Goal: Information Seeking & Learning: Find specific fact

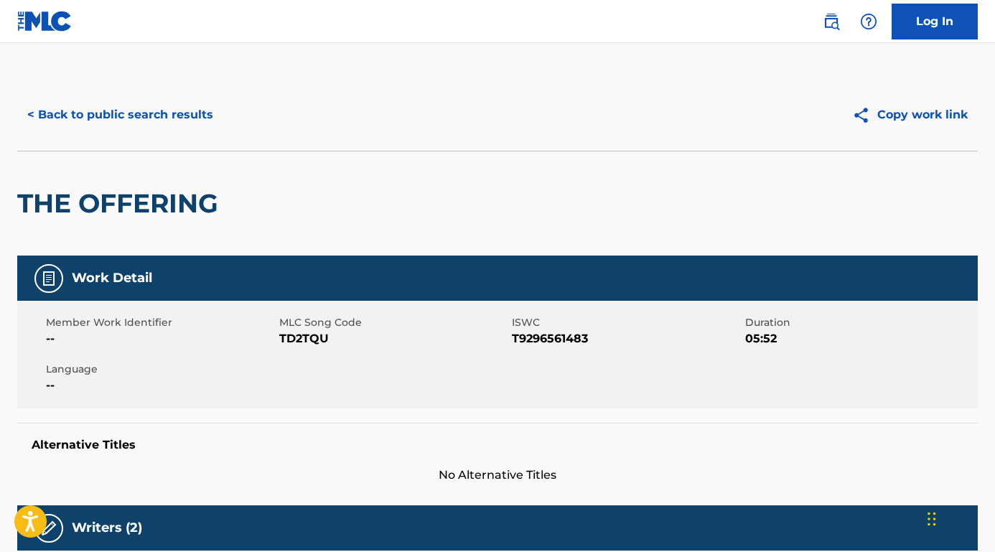
click at [194, 115] on button "< Back to public search results" at bounding box center [120, 115] width 206 height 36
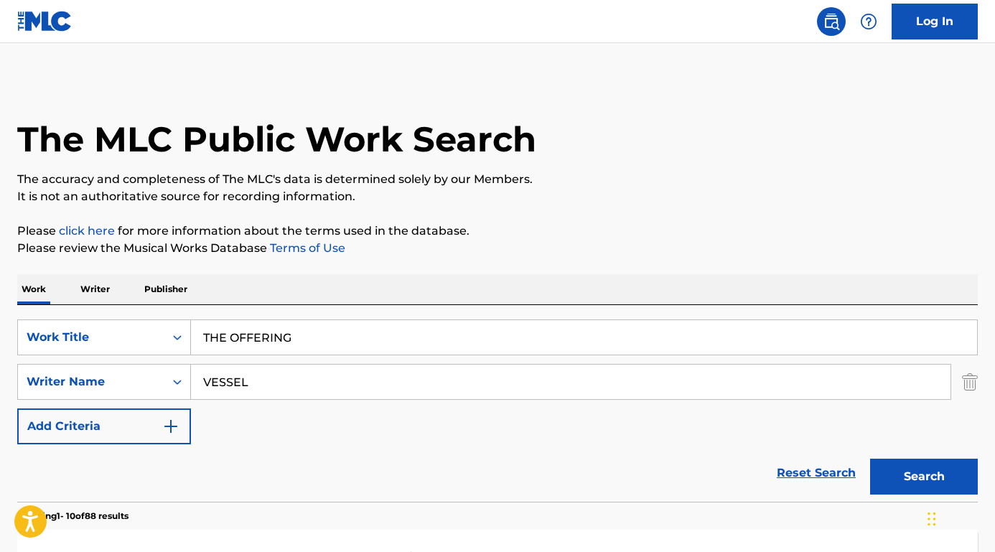
scroll to position [118, 0]
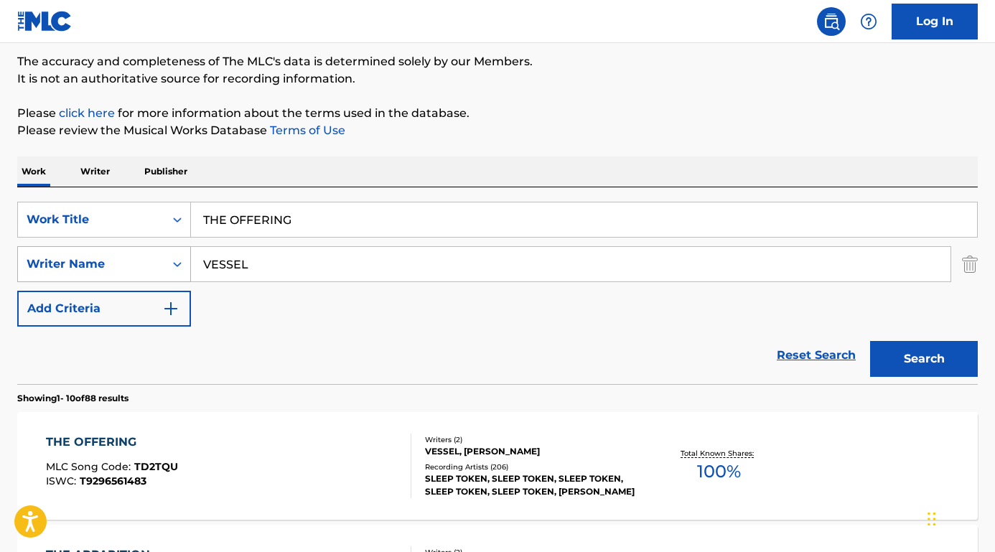
drag, startPoint x: 254, startPoint y: 269, endPoint x: 174, endPoint y: 267, distance: 79.7
click at [175, 268] on div "SearchWithCriteria9ca86a19-ab40-4c37-adc8-7a66ad56f87c Writer Name VESSEL" at bounding box center [497, 264] width 961 height 36
paste input "[PERSON_NAME]"
type input "[PERSON_NAME]"
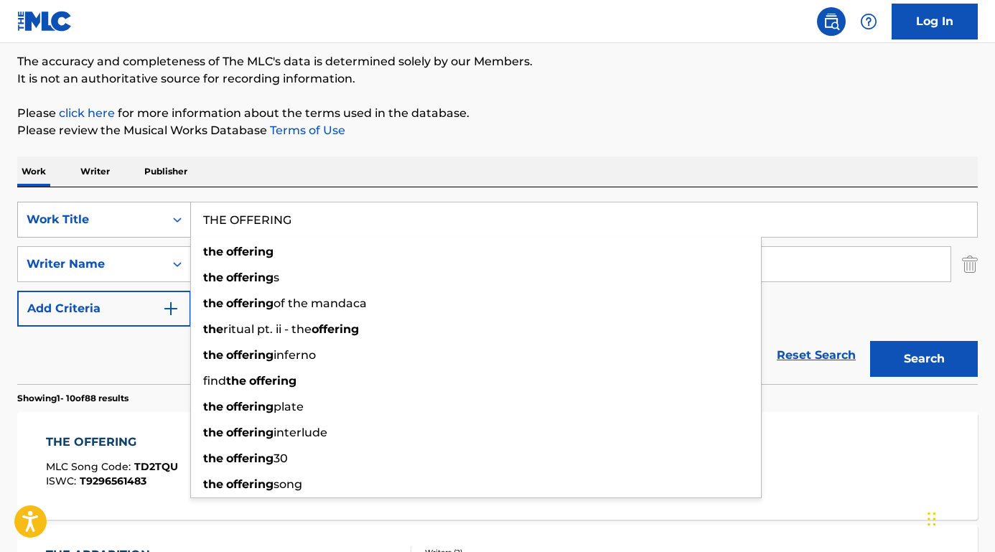
drag, startPoint x: 320, startPoint y: 232, endPoint x: 175, endPoint y: 211, distance: 145.8
click at [175, 211] on div "SearchWithCriteria373d7470-68a2-4c6a-8215-20792bc9681a Work Title THE OFFERING …" at bounding box center [497, 220] width 961 height 36
type input "e"
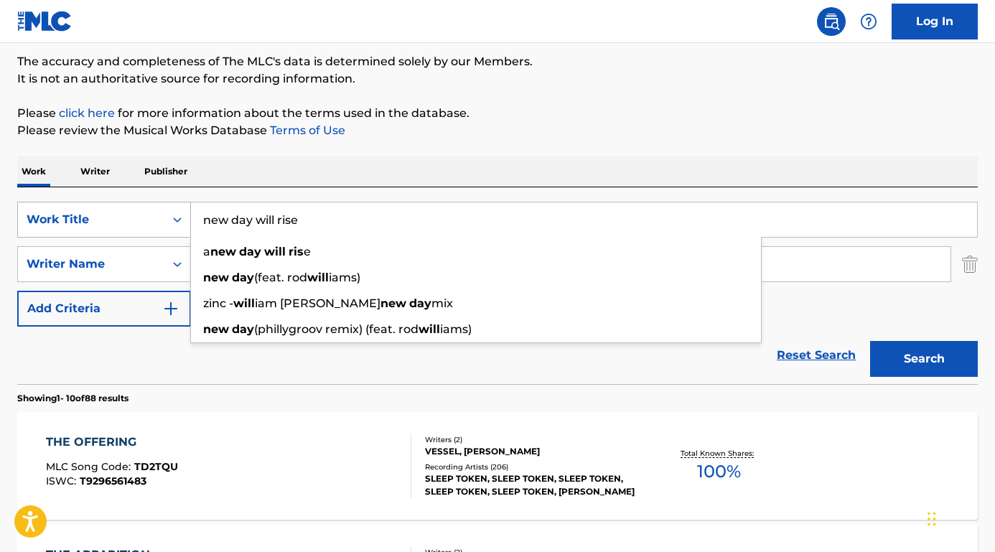
type input "new day will rise"
click at [924, 359] on button "Search" at bounding box center [924, 359] width 108 height 36
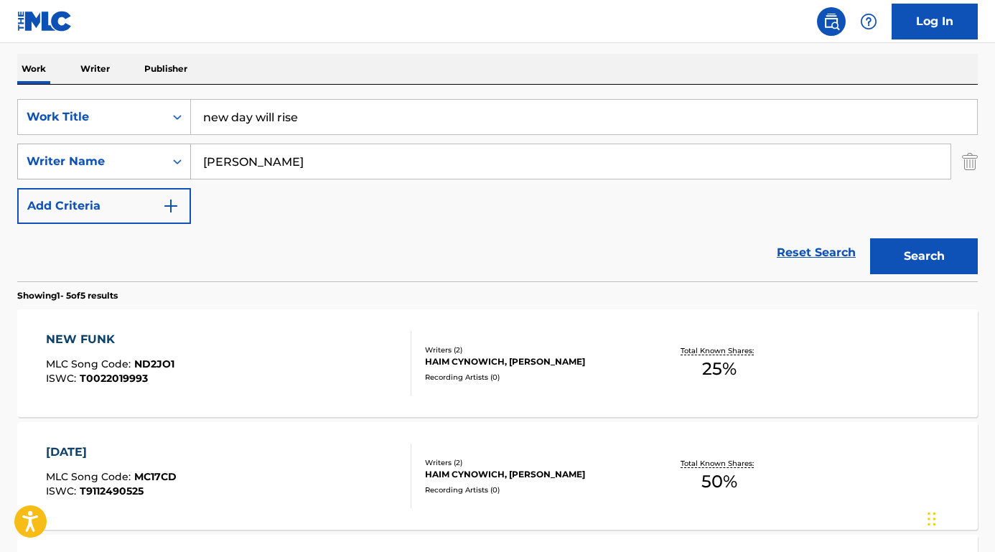
scroll to position [158, 0]
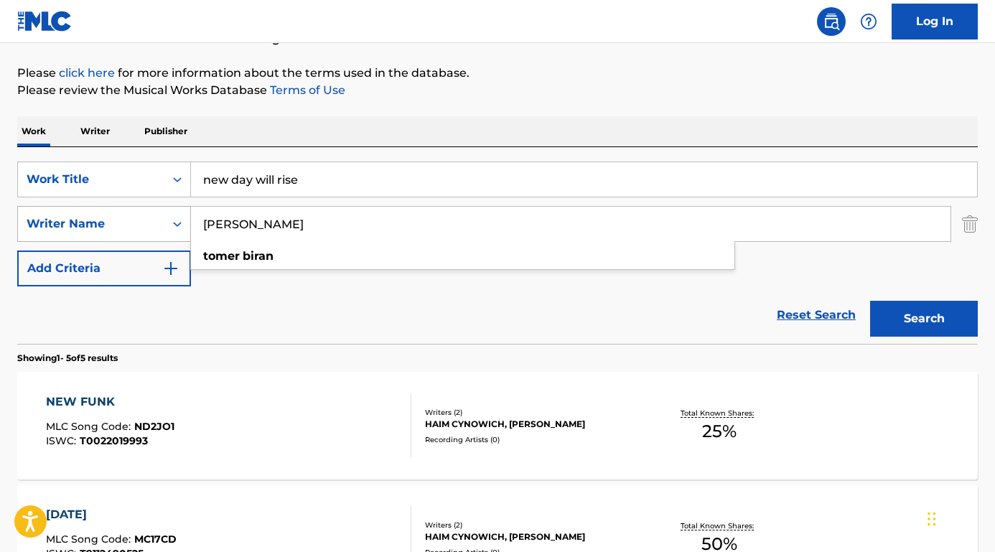
drag, startPoint x: 284, startPoint y: 226, endPoint x: 179, endPoint y: 219, distance: 105.1
click at [179, 219] on div "SearchWithCriteria9ca86a19-ab40-4c37-adc8-7a66ad56f87c Writer Name [PERSON_NAME…" at bounding box center [497, 224] width 961 height 36
click at [924, 319] on button "Search" at bounding box center [924, 319] width 108 height 36
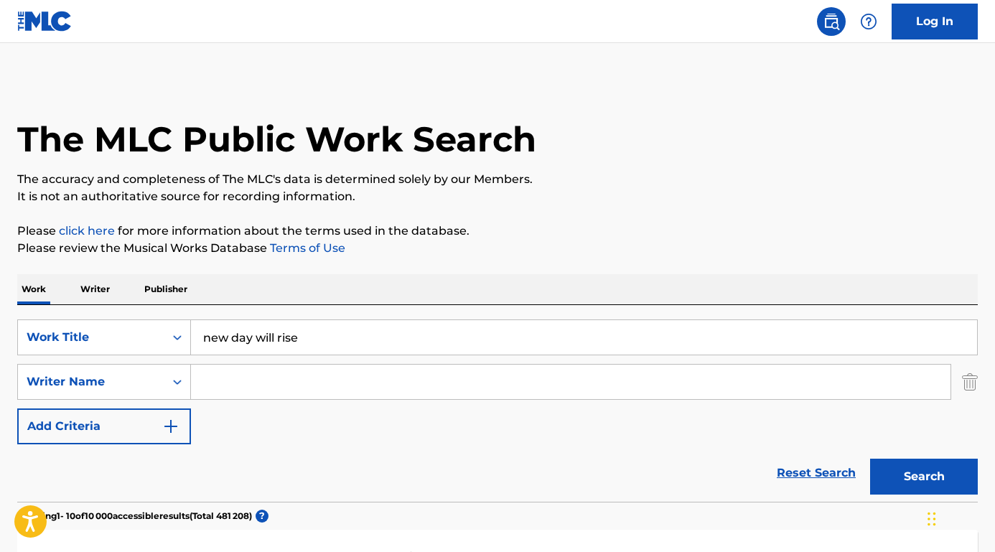
scroll to position [0, 0]
drag, startPoint x: 332, startPoint y: 326, endPoint x: 366, endPoint y: 337, distance: 36.3
click at [366, 337] on input "new day will rise" at bounding box center [584, 337] width 786 height 34
paste input "[DEMOGRAPHIC_DATA] Is a Weapon"
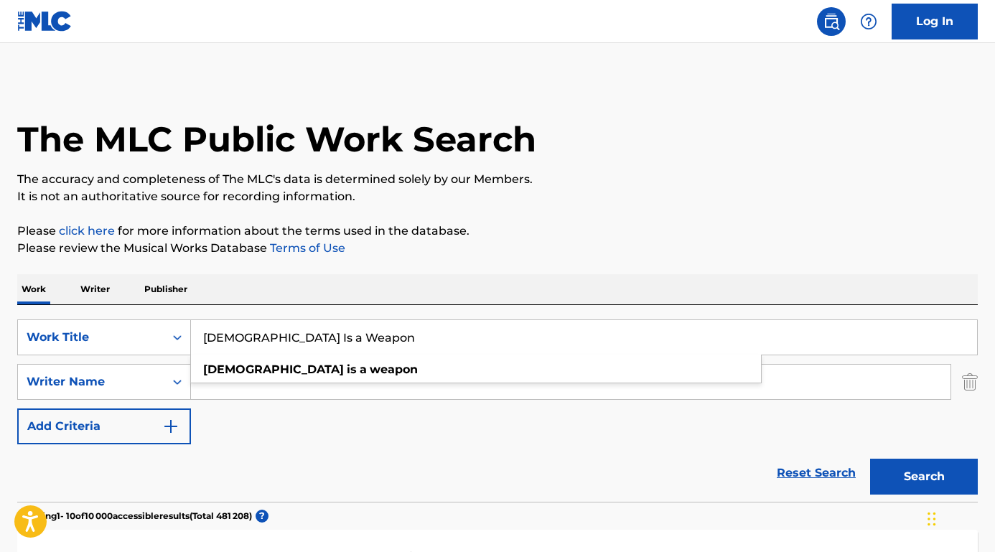
type input "[DEMOGRAPHIC_DATA] Is a Weapon"
click at [924, 477] on button "Search" at bounding box center [924, 477] width 108 height 36
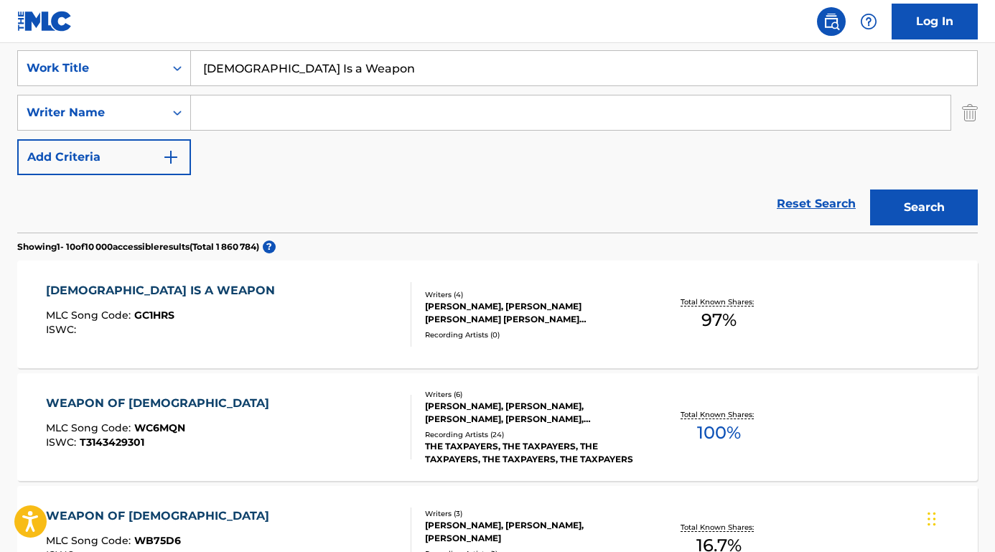
scroll to position [270, 0]
click at [145, 288] on div "[DEMOGRAPHIC_DATA] IS A WEAPON" at bounding box center [164, 289] width 236 height 17
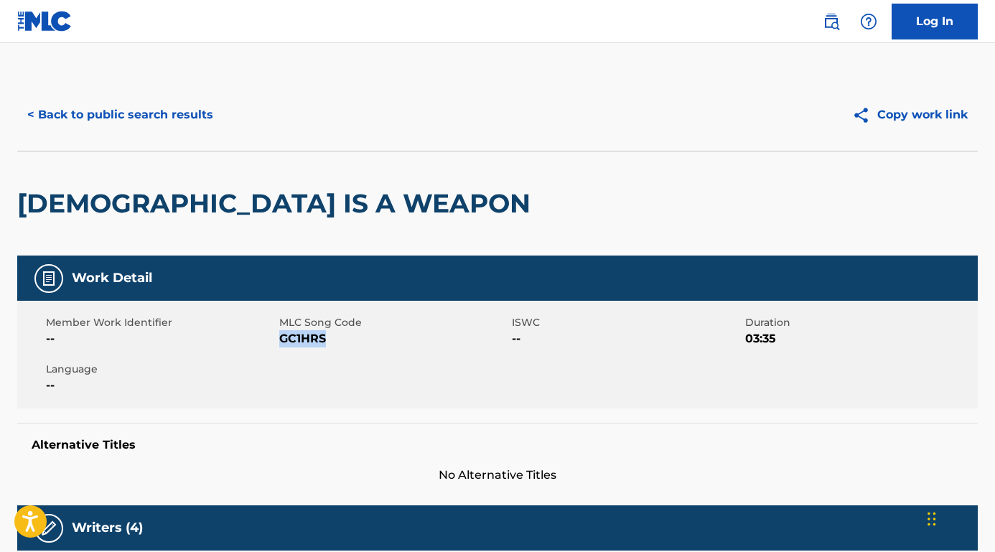
drag, startPoint x: 279, startPoint y: 337, endPoint x: 362, endPoint y: 340, distance: 82.6
click at [362, 340] on span "GC1HRS" at bounding box center [394, 338] width 230 height 17
copy span "GC1HRS"
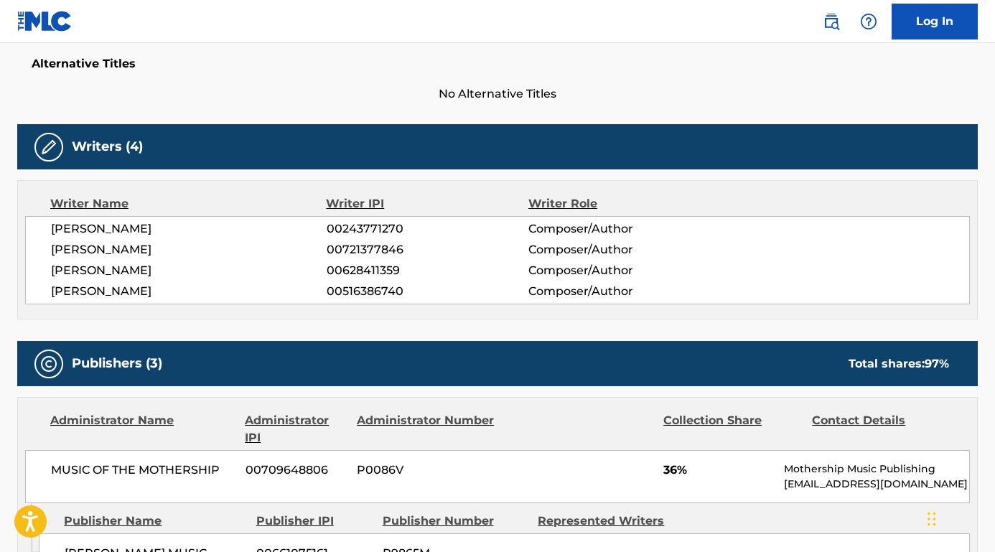
scroll to position [526, 0]
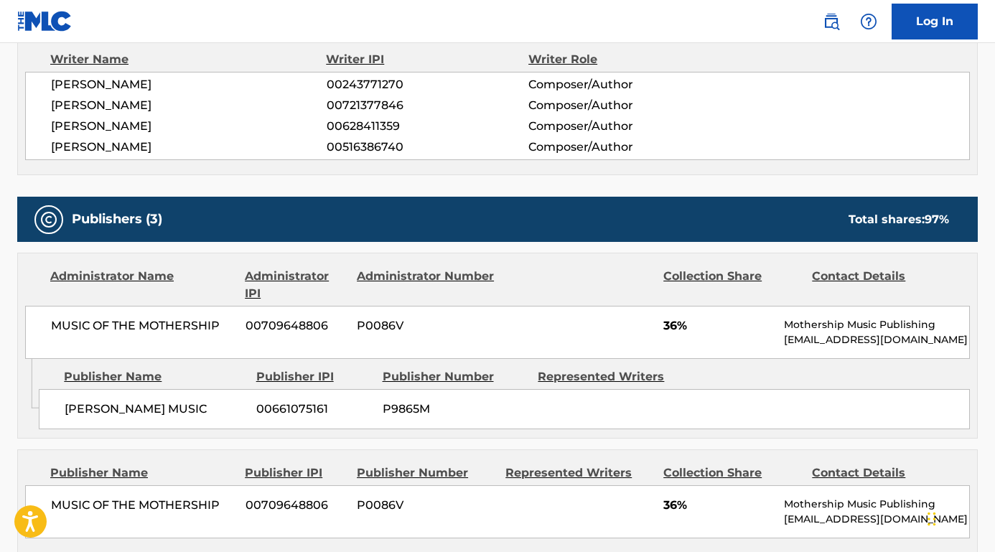
drag, startPoint x: 209, startPoint y: 146, endPoint x: 46, endPoint y: 144, distance: 163.0
click at [46, 144] on div "[PERSON_NAME] 00243771270 Composer/Author [PERSON_NAME] 00721377846 Composer/Au…" at bounding box center [497, 116] width 945 height 88
copy span "[PERSON_NAME]"
drag, startPoint x: 195, startPoint y: 106, endPoint x: 51, endPoint y: 107, distance: 144.3
click at [51, 107] on span "[PERSON_NAME]" at bounding box center [189, 105] width 276 height 17
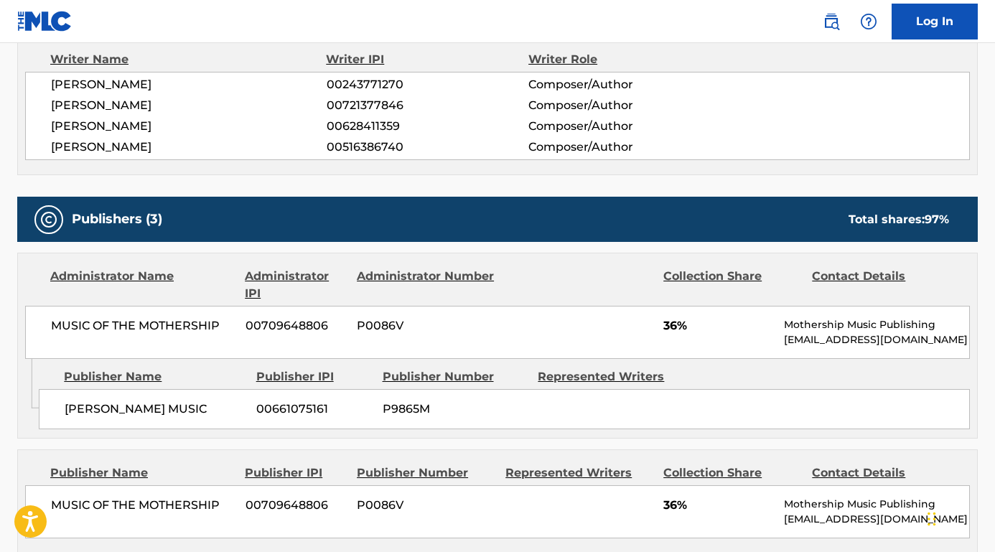
copy span "[PERSON_NAME]"
drag, startPoint x: 225, startPoint y: 326, endPoint x: 21, endPoint y: 326, distance: 203.9
click at [21, 326] on div "Administrator Name Administrator IPI Administrator Number Collection Share Cont…" at bounding box center [497, 306] width 959 height 106
copy span "MUSIC OF THE MOTHERSHIP"
drag, startPoint x: 206, startPoint y: 406, endPoint x: 50, endPoint y: 404, distance: 155.8
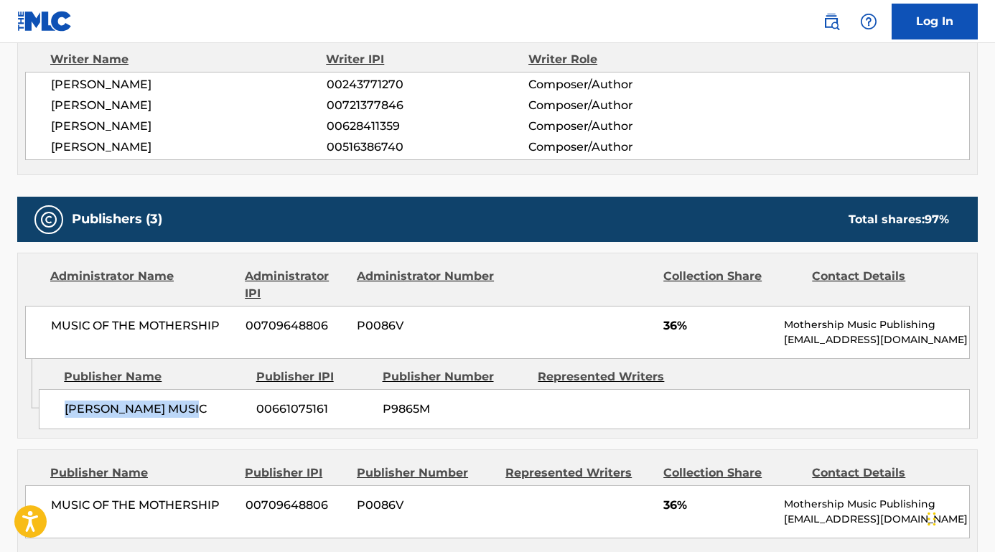
click at [50, 404] on div "[PERSON_NAME] MUSIC 00661075161 P9865M" at bounding box center [504, 409] width 931 height 40
copy span "[PERSON_NAME] MUSIC"
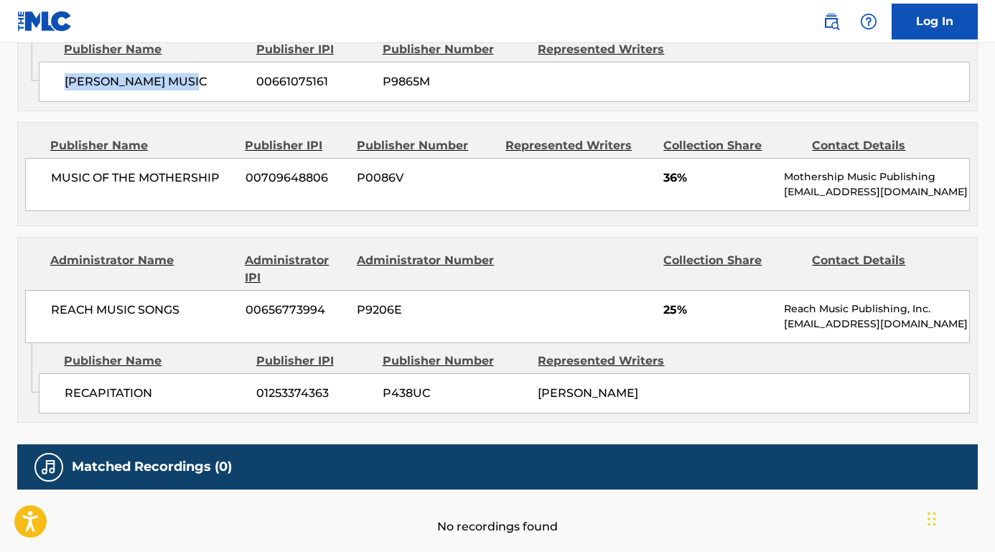
scroll to position [905, 0]
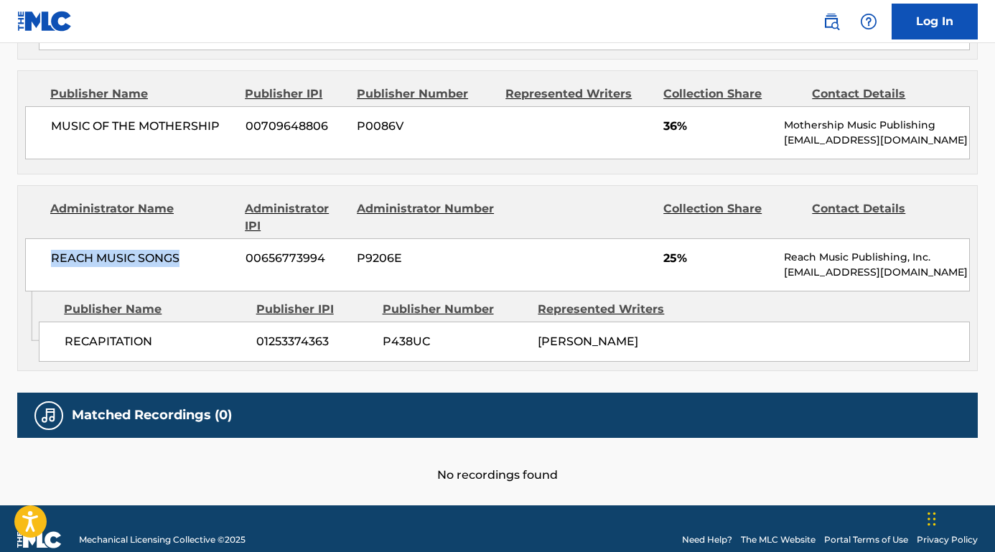
drag, startPoint x: 193, startPoint y: 261, endPoint x: 34, endPoint y: 258, distance: 159.4
click at [32, 258] on div "REACH MUSIC SONGS [PHONE_NUMBER] P9206E 25% Reach Music Publishing, Inc. [EMAIL…" at bounding box center [497, 264] width 945 height 53
copy span "REACH MUSIC SONGS"
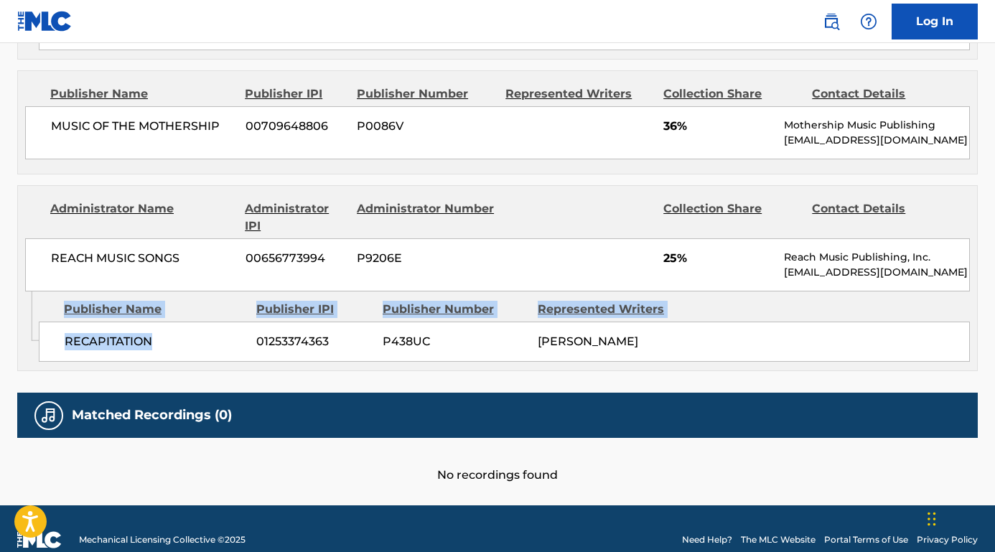
drag, startPoint x: 148, startPoint y: 336, endPoint x: 30, endPoint y: 334, distance: 117.8
click at [30, 334] on div "Admin Original Publisher Connecting Line Publisher Name Publisher IPI Publisher…" at bounding box center [497, 331] width 959 height 79
copy div "Admin Original Publisher Connecting Line Publisher Name Publisher IPI Publisher…"
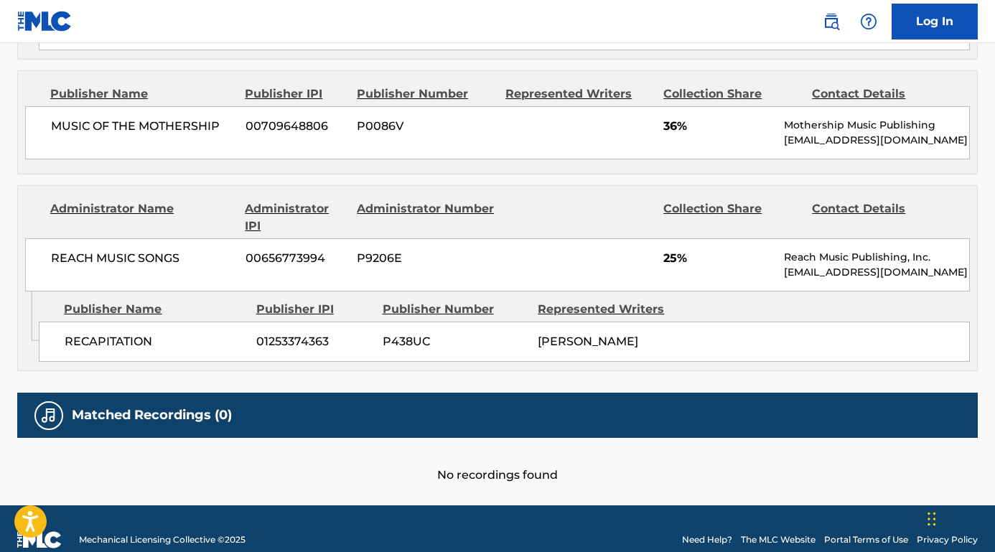
click at [200, 297] on div "Publisher Name Publisher IPI Publisher Number Represented Writers RECAPITATION …" at bounding box center [508, 328] width 938 height 72
drag, startPoint x: 159, startPoint y: 339, endPoint x: 61, endPoint y: 344, distance: 98.5
click at [61, 344] on div "RECAPITATION 01253374363 P438UC [PERSON_NAME]" at bounding box center [504, 342] width 931 height 40
copy span "RECAPITATION"
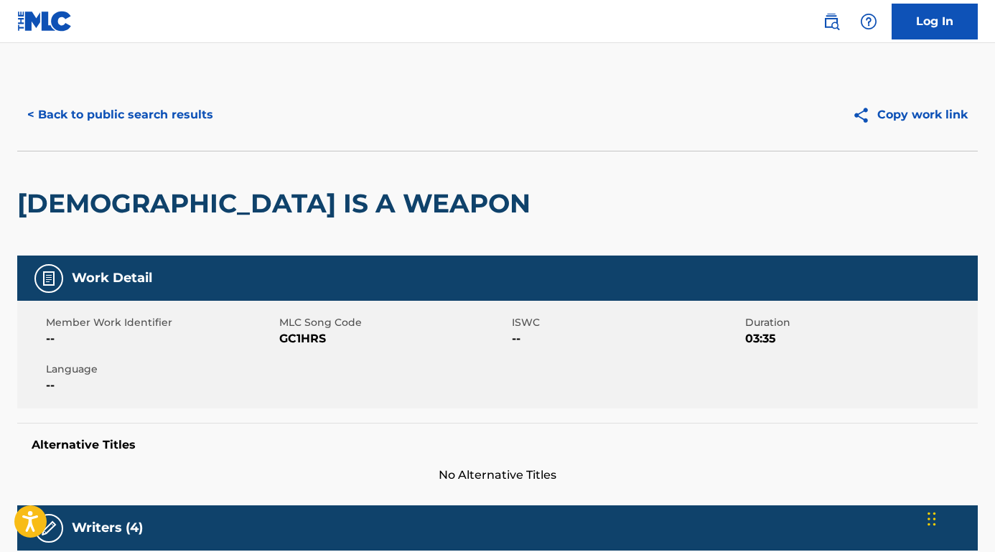
scroll to position [0, 0]
click at [283, 342] on div "Member Work Identifier -- MLC Song Code GC1HRS ISWC -- Duration 03:35 Language …" at bounding box center [497, 355] width 961 height 108
click at [283, 342] on span "GC1HRS" at bounding box center [394, 338] width 230 height 17
drag, startPoint x: 283, startPoint y: 342, endPoint x: 326, endPoint y: 340, distance: 43.1
click at [326, 340] on span "GC1HRS" at bounding box center [394, 338] width 230 height 17
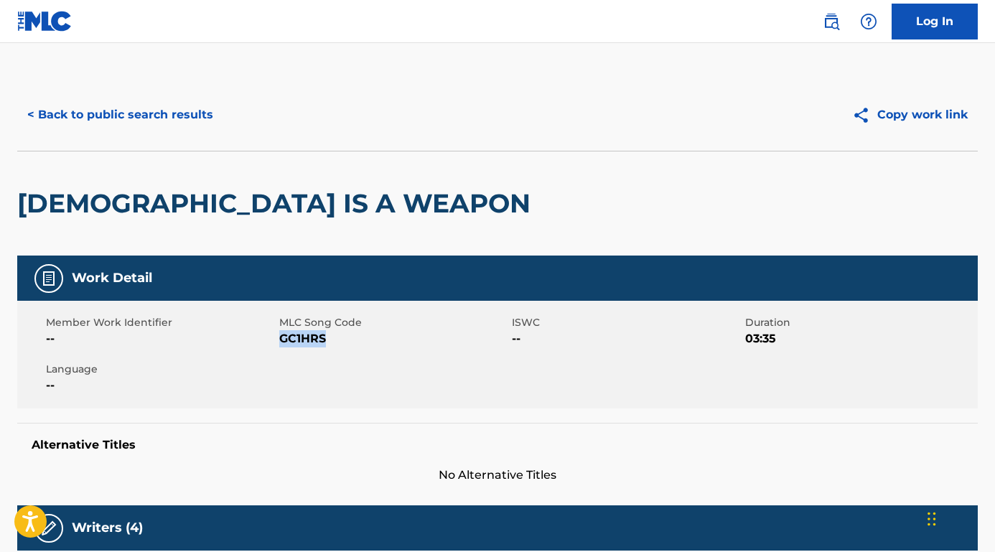
copy span "GC1HRS"
click at [188, 113] on button "< Back to public search results" at bounding box center [120, 115] width 206 height 36
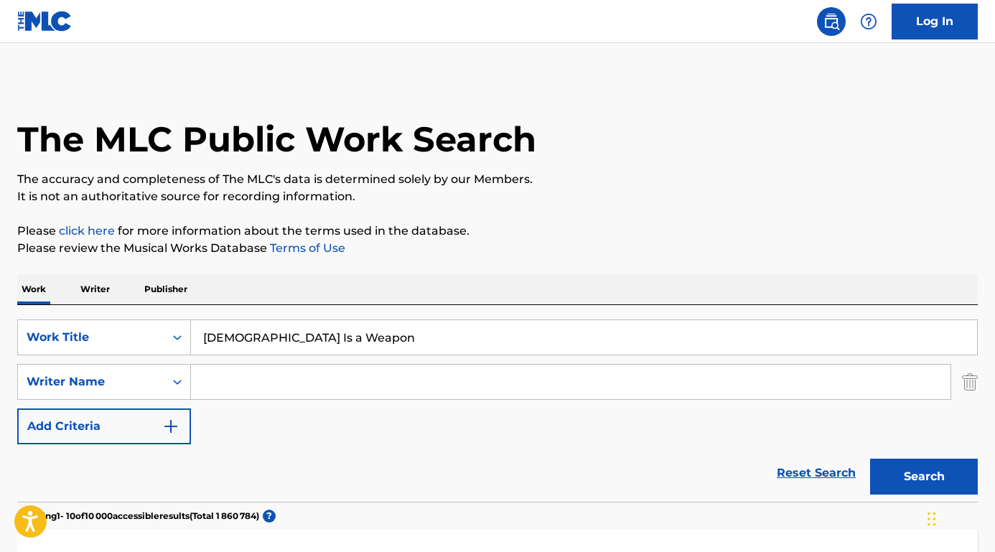
scroll to position [270, 0]
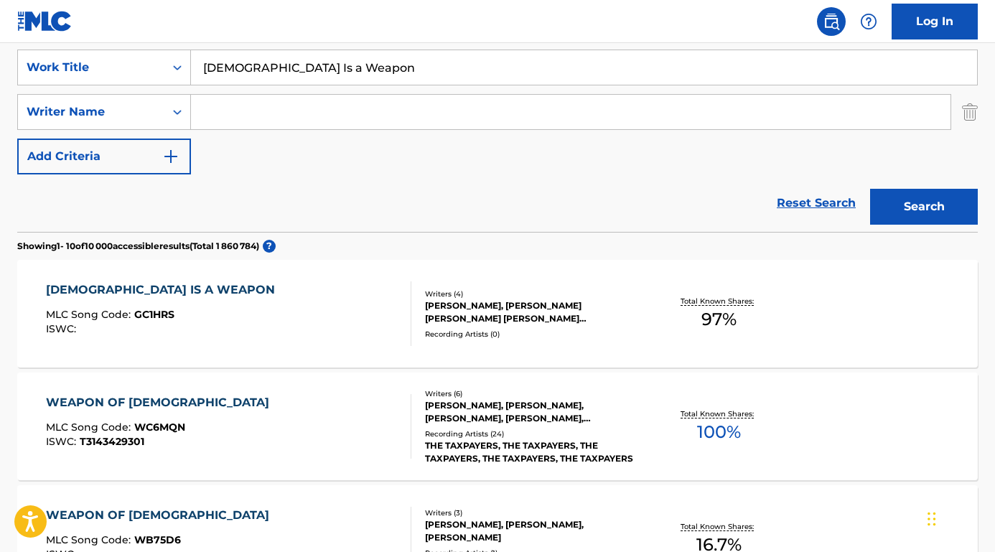
click at [250, 106] on input "Search Form" at bounding box center [571, 112] width 760 height 34
paste input "[PERSON_NAME]"
type input "[PERSON_NAME]"
drag, startPoint x: 318, startPoint y: 80, endPoint x: 150, endPoint y: 66, distance: 168.6
click at [150, 66] on div "SearchWithCriteria373d7470-68a2-4c6a-8215-20792bc9681a Work Title God Is a Weap…" at bounding box center [497, 68] width 961 height 36
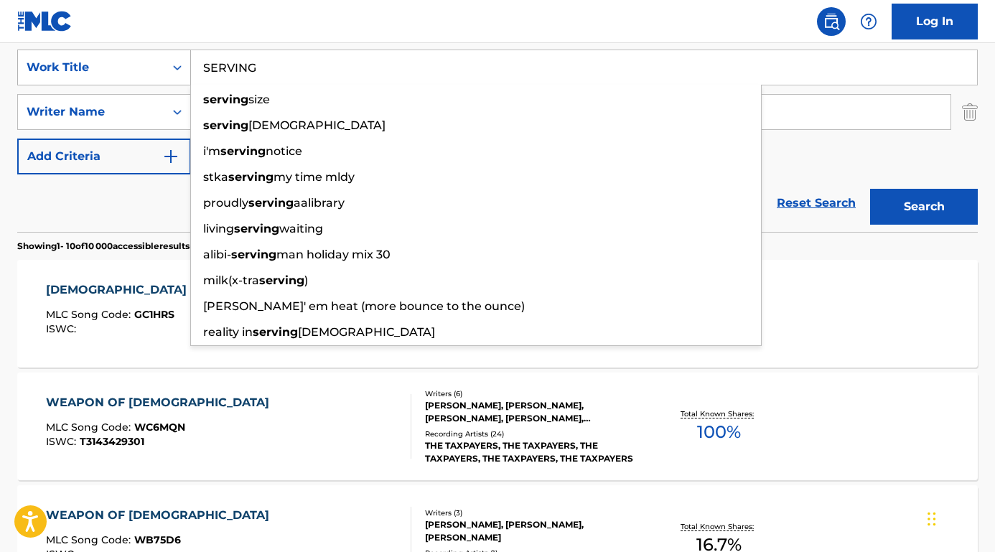
type input "SERVING"
click at [924, 207] on button "Search" at bounding box center [924, 207] width 108 height 36
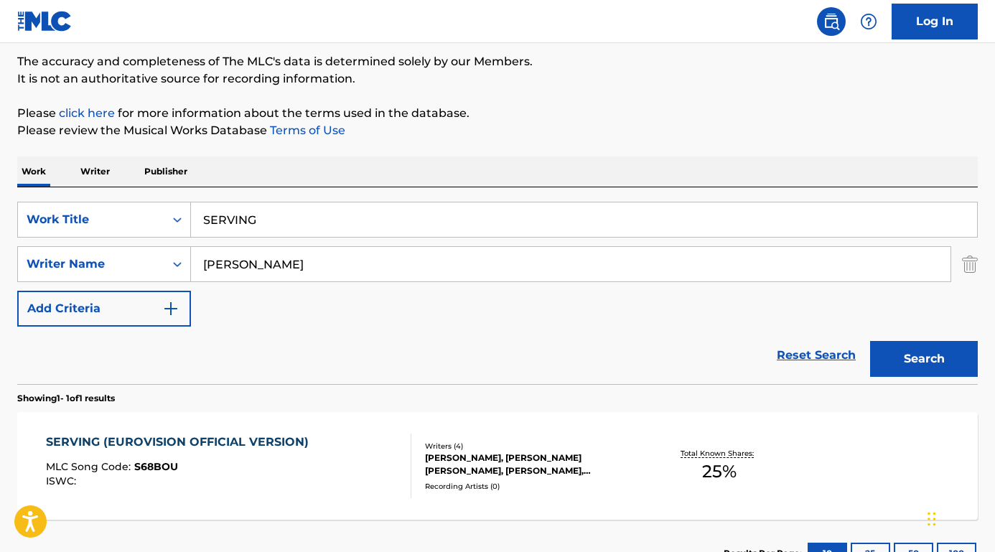
click at [144, 377] on div "Reset Search Search" at bounding box center [497, 355] width 961 height 57
click at [116, 442] on div "SERVING (EUROVISION OFFICIAL VERSION)" at bounding box center [181, 442] width 270 height 17
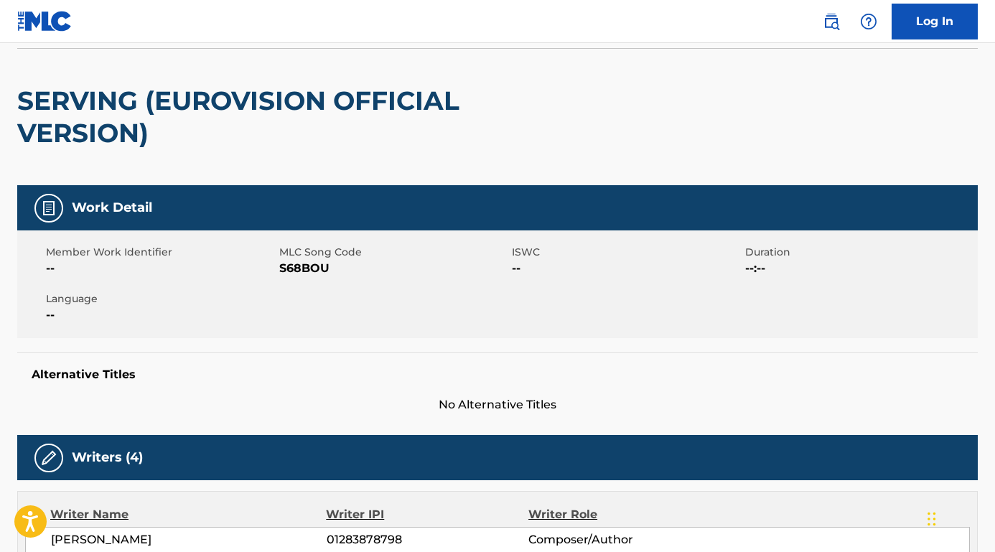
scroll to position [74, 0]
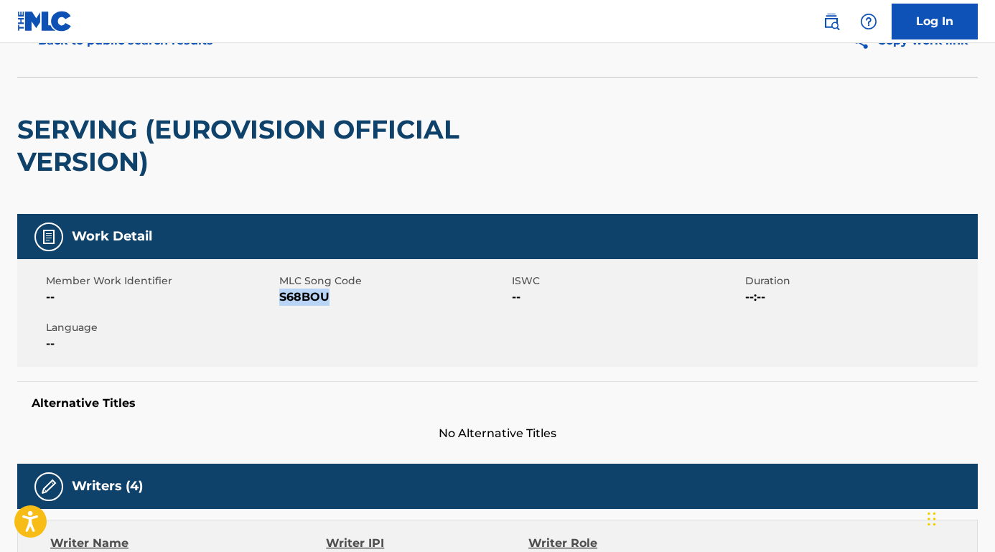
drag, startPoint x: 327, startPoint y: 302, endPoint x: 279, endPoint y: 302, distance: 47.4
click at [280, 302] on span "S68BOU" at bounding box center [394, 297] width 230 height 17
copy span "S68BOU"
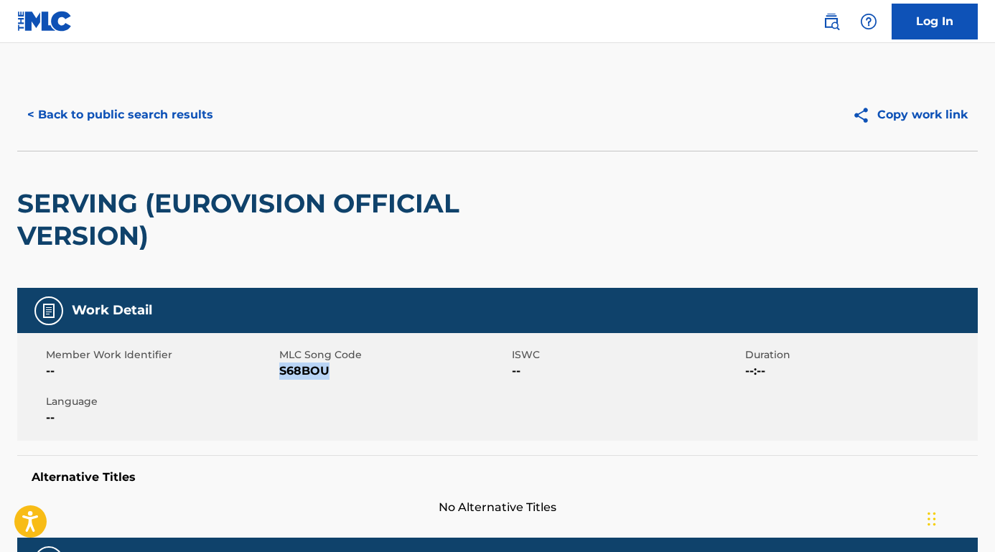
scroll to position [0, 0]
click at [205, 124] on button "< Back to public search results" at bounding box center [120, 115] width 206 height 36
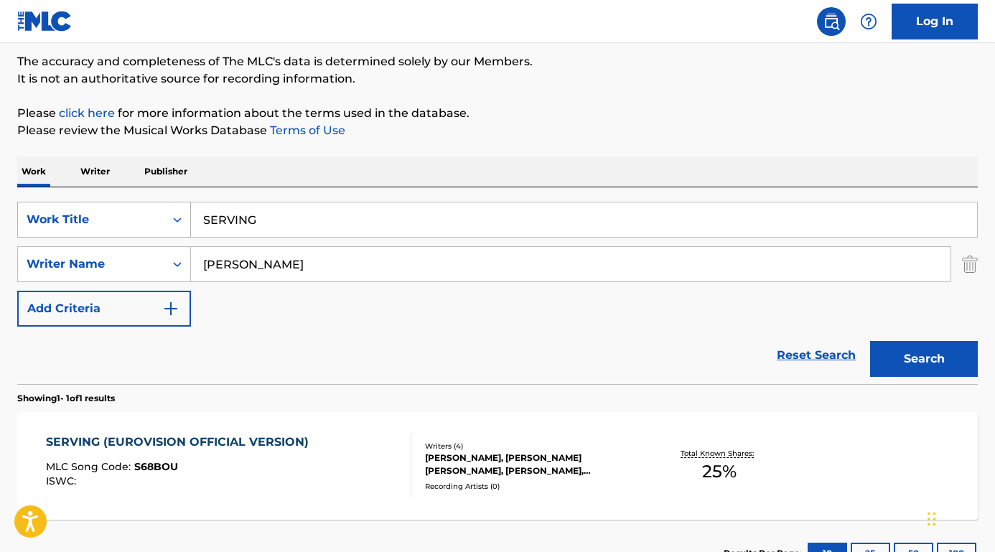
drag, startPoint x: 320, startPoint y: 220, endPoint x: 141, endPoint y: 210, distance: 179.8
click at [141, 210] on div "SearchWithCriteria373d7470-68a2-4c6a-8215-20792bc9681a Work Title SERVING" at bounding box center [497, 220] width 961 height 36
paste input "The [MEDICAL_DATA] Song"
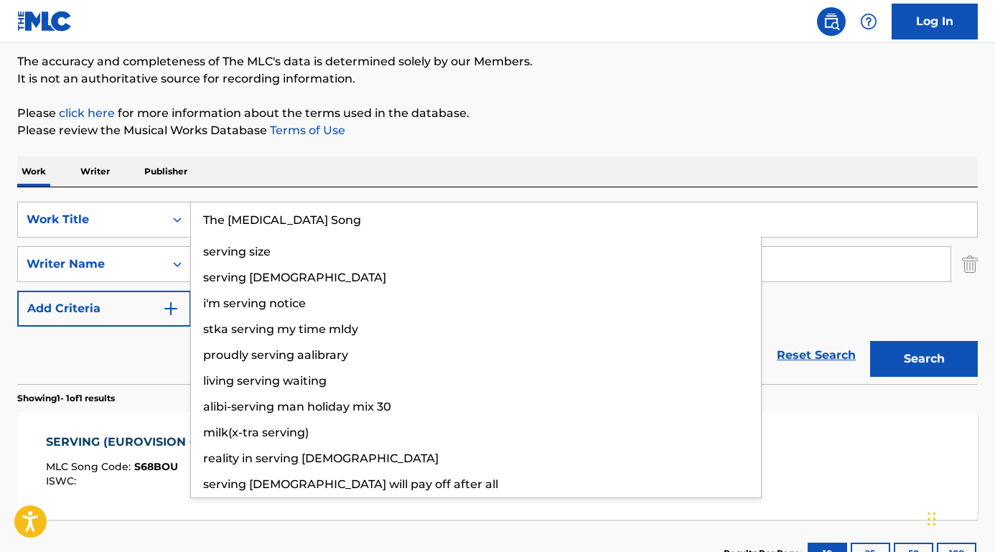
type input "The [MEDICAL_DATA] Song"
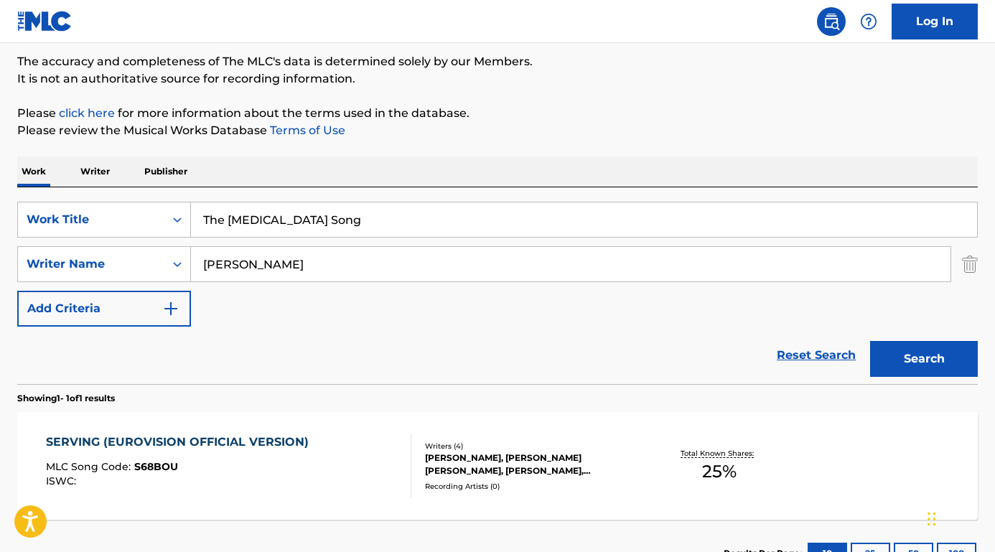
click at [240, 168] on div "Work Writer Publisher" at bounding box center [497, 172] width 961 height 30
drag, startPoint x: 310, startPoint y: 266, endPoint x: 185, endPoint y: 255, distance: 125.5
click at [185, 255] on div "SearchWithCriteria9ca86a19-ab40-4c37-adc8-7a66ad56f87c Writer Name [PERSON_NAME]" at bounding box center [497, 264] width 961 height 36
click at [924, 359] on button "Search" at bounding box center [924, 359] width 108 height 36
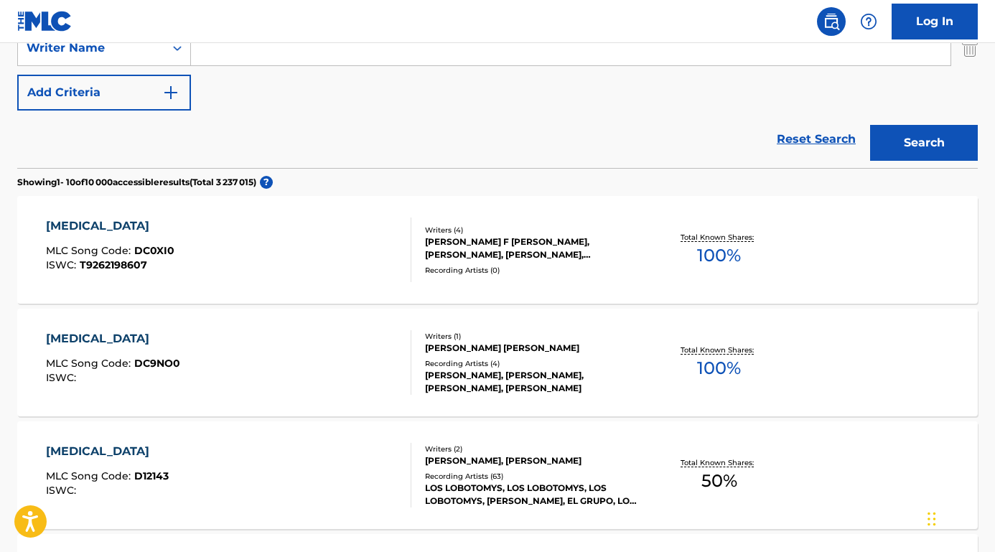
scroll to position [124, 0]
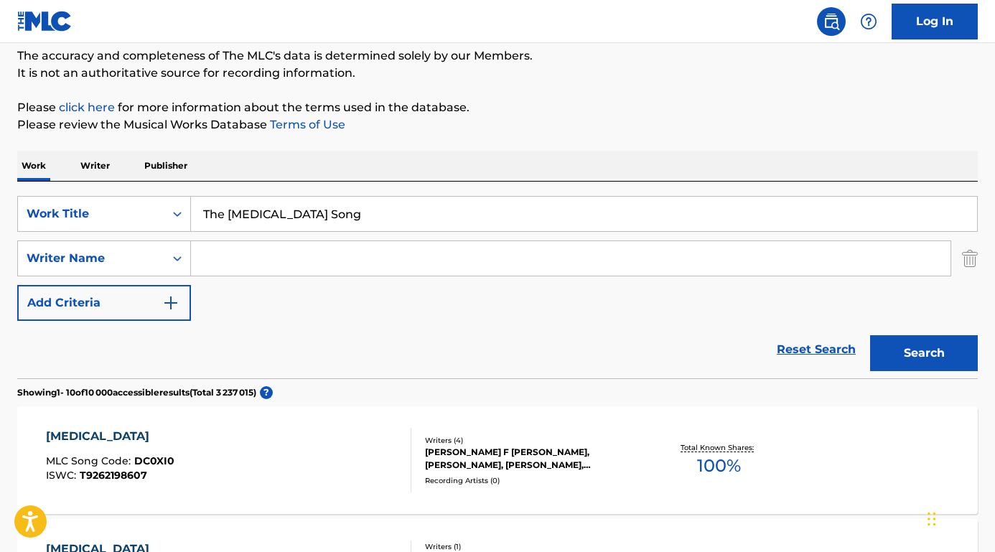
click at [336, 257] on input "Search Form" at bounding box center [571, 258] width 760 height 34
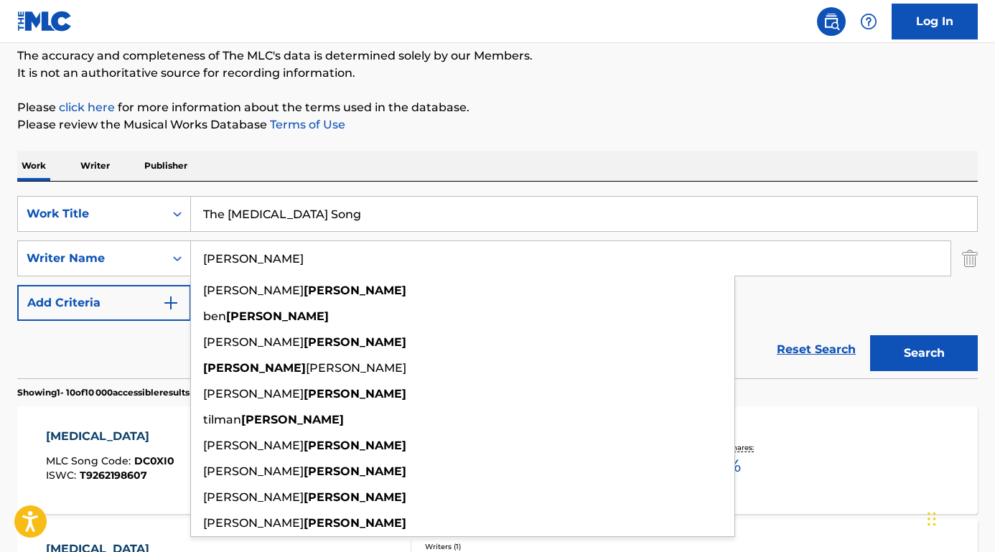
type input "[PERSON_NAME]"
click at [924, 353] on button "Search" at bounding box center [924, 353] width 108 height 36
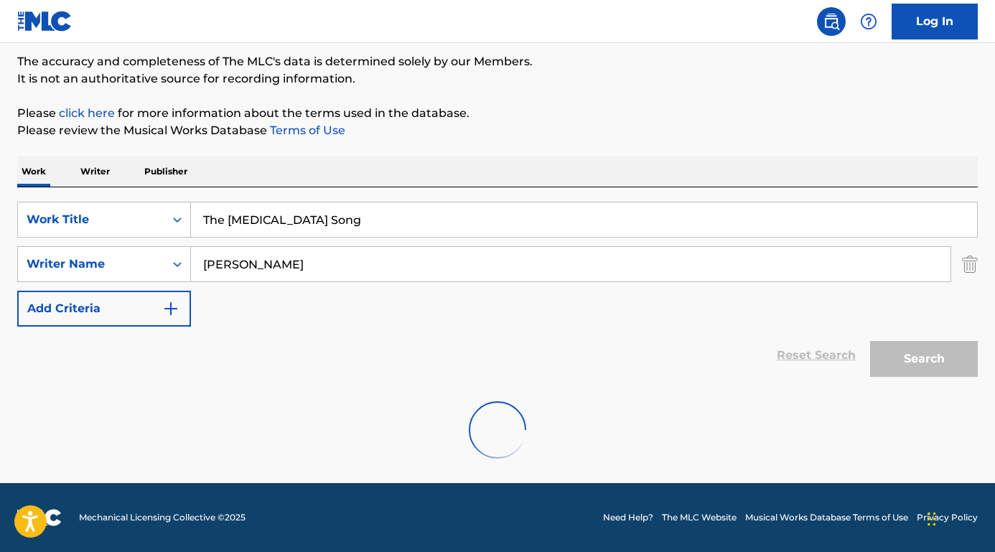
scroll to position [118, 0]
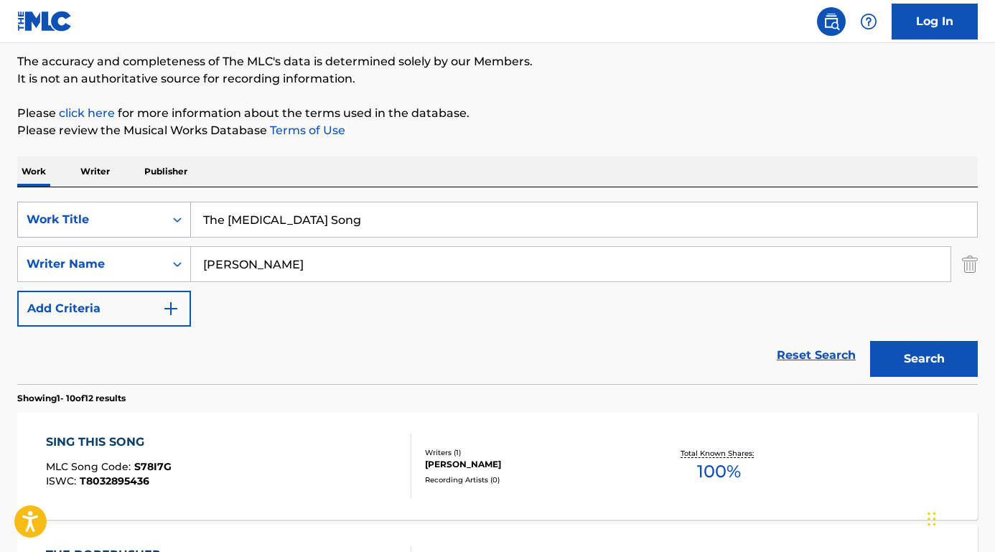
drag, startPoint x: 382, startPoint y: 220, endPoint x: 107, endPoint y: 215, distance: 275.1
click at [107, 215] on div "SearchWithCriteria373d7470-68a2-4c6a-8215-20792bc9681a Work Title The [MEDICAL_…" at bounding box center [497, 220] width 961 height 36
paste input "Dam Dam Deo"
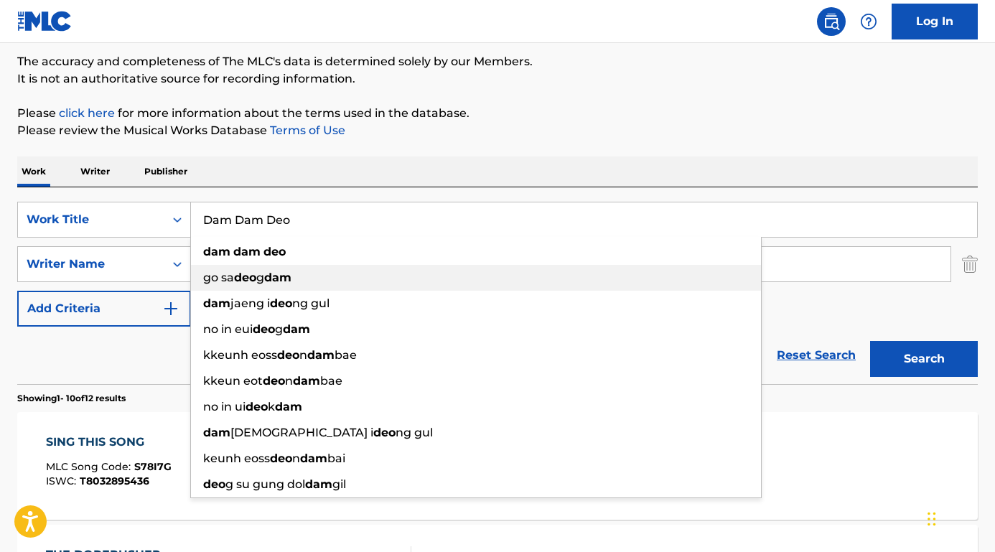
type input "Dam Dam Deo"
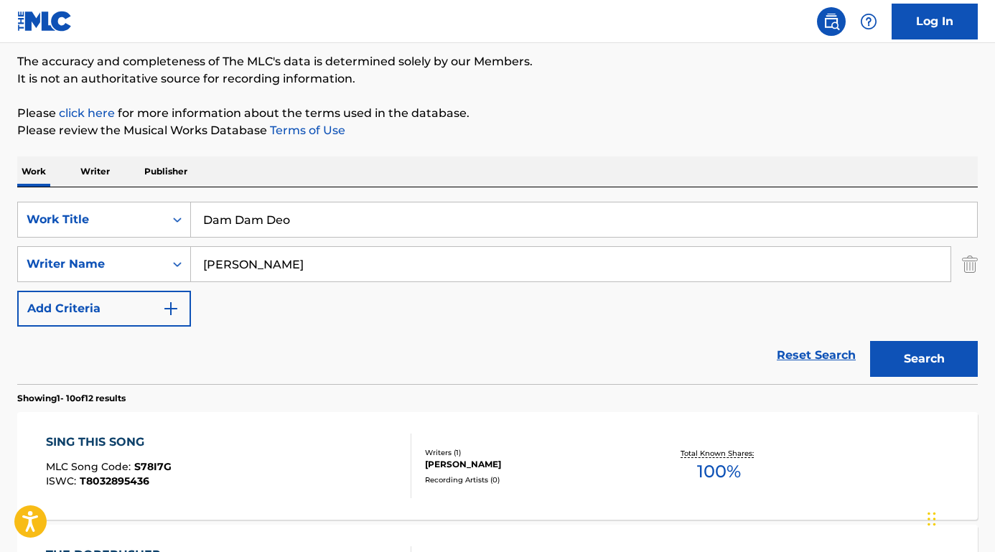
drag, startPoint x: 258, startPoint y: 267, endPoint x: 192, endPoint y: 265, distance: 66.8
click at [192, 265] on input "[PERSON_NAME]" at bounding box center [571, 264] width 760 height 34
click at [924, 359] on button "Search" at bounding box center [924, 359] width 108 height 36
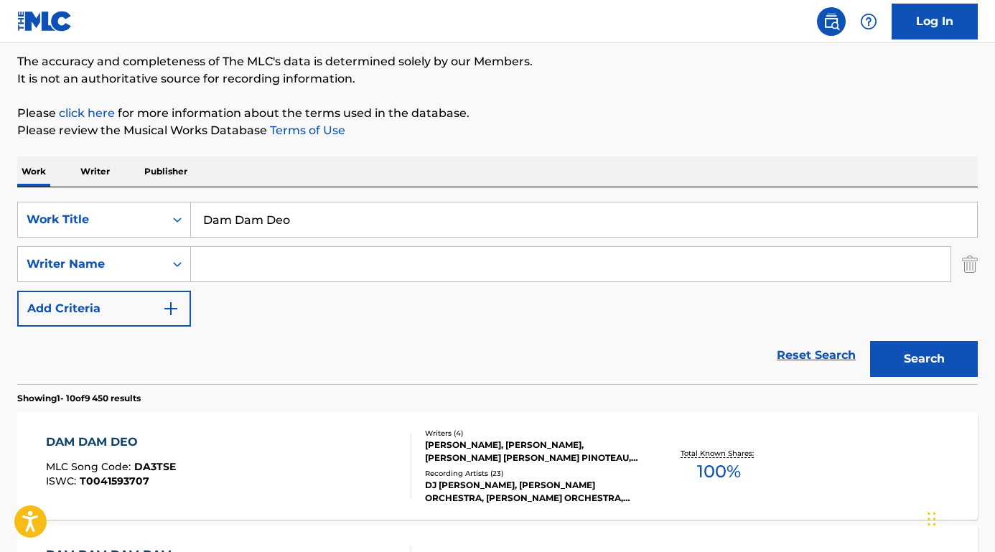
click at [237, 267] on input "Search Form" at bounding box center [571, 264] width 760 height 34
click at [924, 359] on button "Search" at bounding box center [924, 359] width 108 height 36
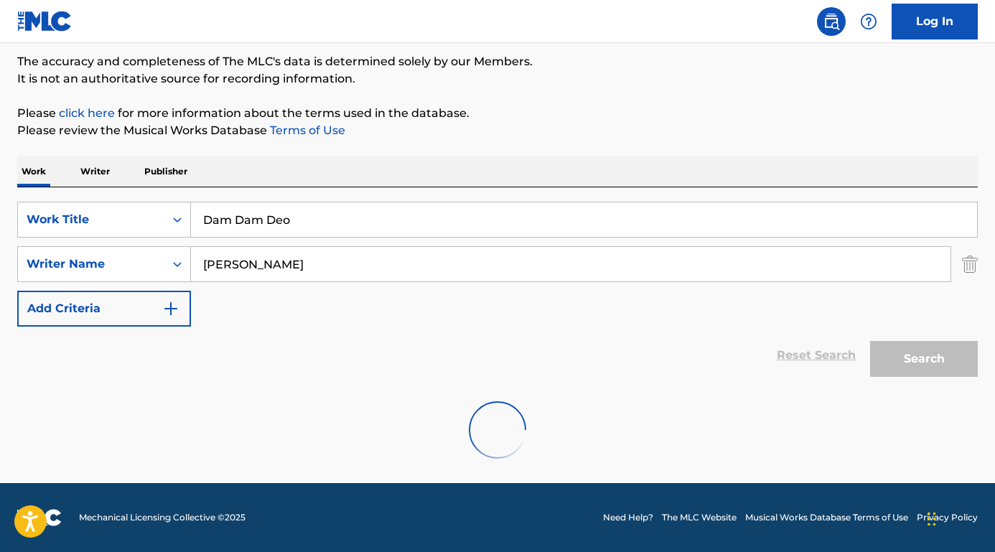
scroll to position [71, 0]
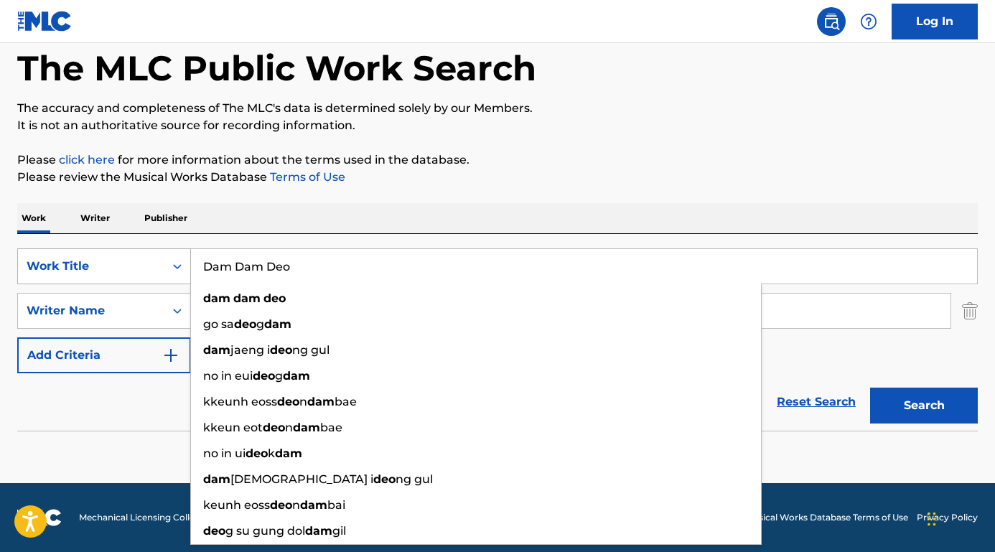
drag, startPoint x: 309, startPoint y: 271, endPoint x: 124, endPoint y: 254, distance: 185.3
click at [124, 254] on div "SearchWithCriteria373d7470-68a2-4c6a-8215-20792bc9681a Work Title Dam Dam Deo d…" at bounding box center [497, 266] width 961 height 36
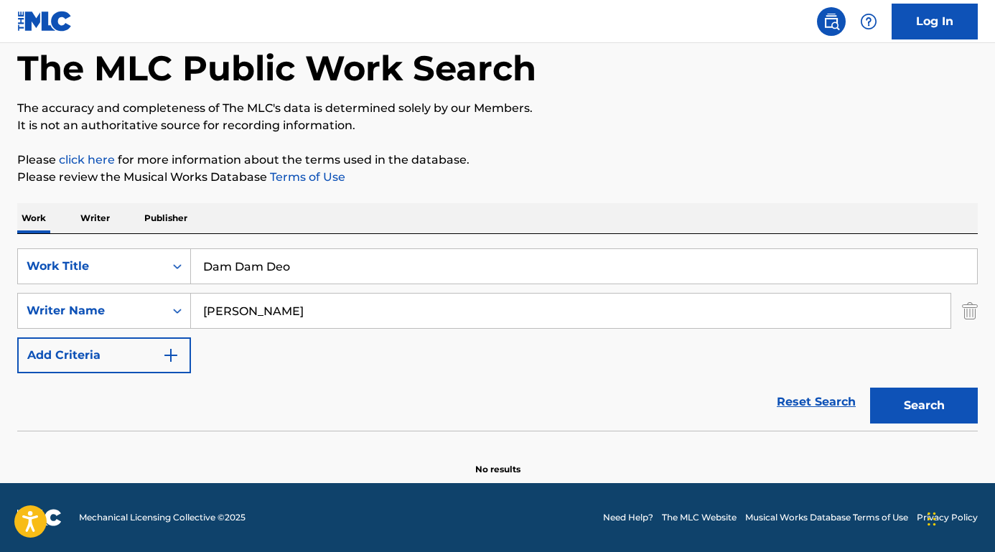
click at [439, 189] on div "The MLC Public Work Search The accuracy and completeness of The MLC's data is d…" at bounding box center [497, 242] width 995 height 468
drag, startPoint x: 279, startPoint y: 315, endPoint x: 167, endPoint y: 310, distance: 112.1
click at [167, 310] on div "SearchWithCriteria9ca86a19-ab40-4c37-adc8-7a66ad56f87c Writer Name [PERSON_NAME]" at bounding box center [497, 311] width 961 height 36
paste input "[PERSON_NAME]"
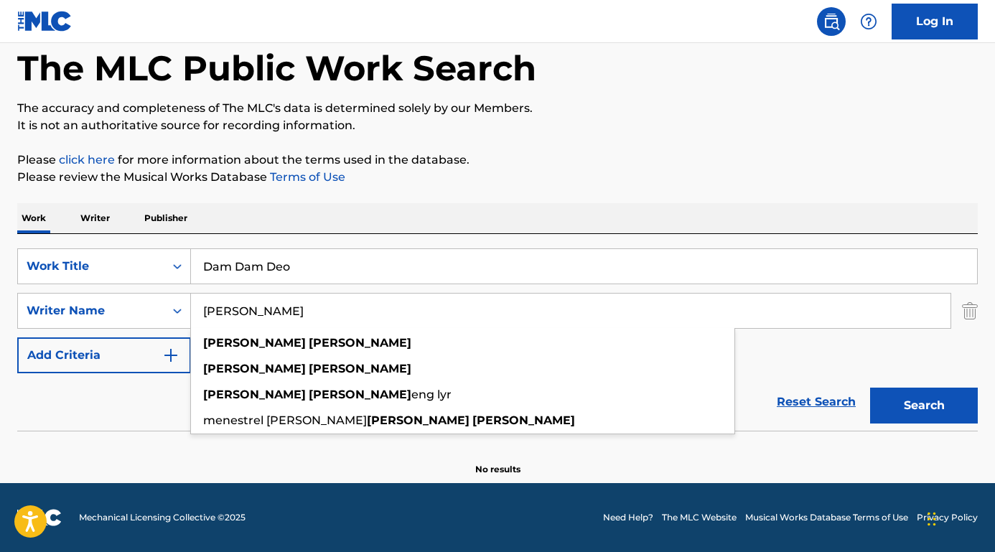
type input "[PERSON_NAME]"
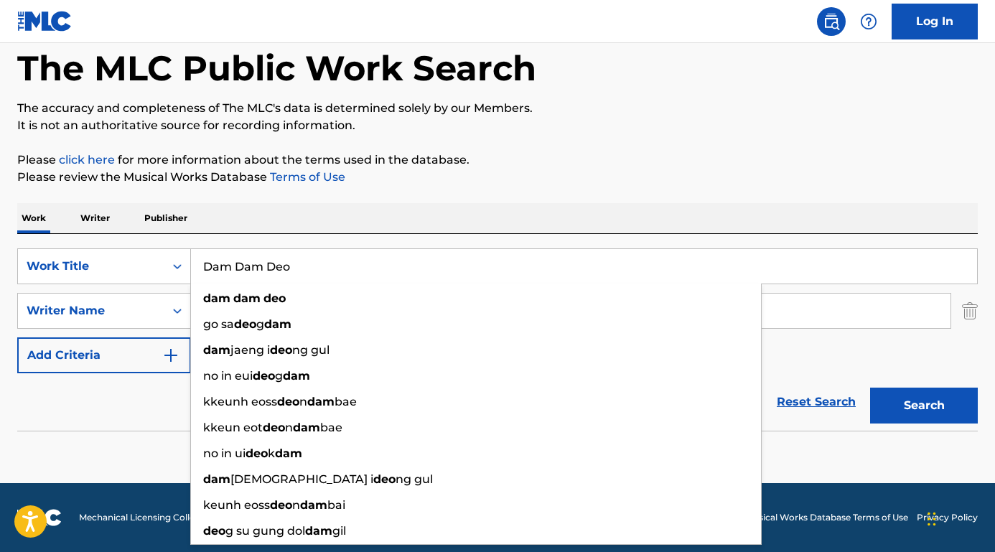
drag, startPoint x: 320, startPoint y: 258, endPoint x: 388, endPoint y: 274, distance: 69.2
click at [388, 274] on input "Dam Dam Deo" at bounding box center [584, 266] width 786 height 34
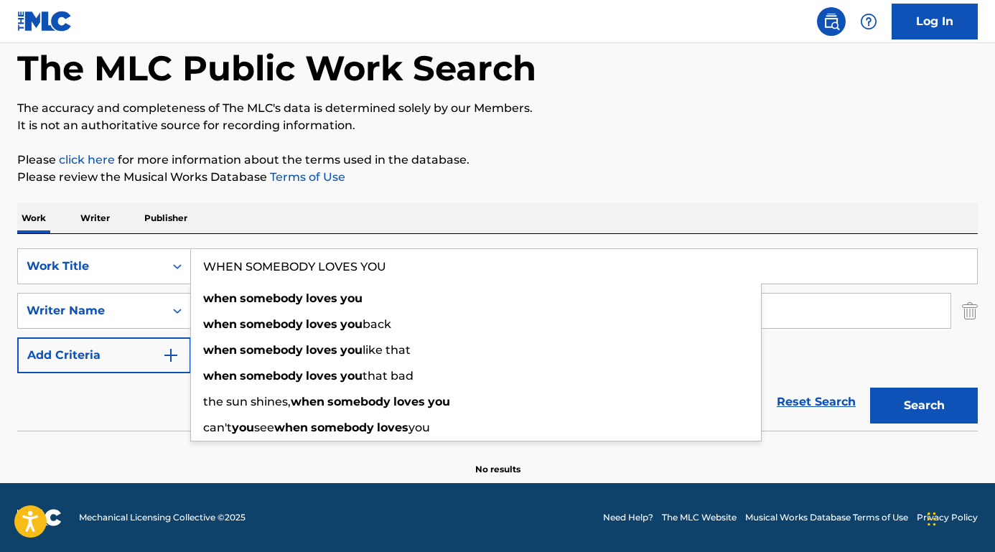
type input "WHEN SOMEBODY LOVES YOU"
click at [924, 406] on button "Search" at bounding box center [924, 406] width 108 height 36
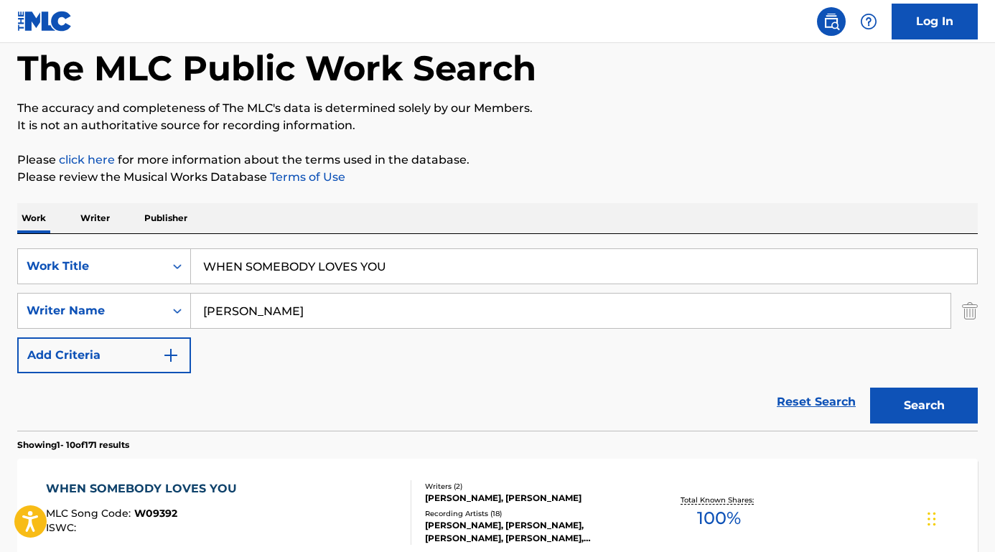
click at [123, 490] on div "WHEN SOMEBODY LOVES YOU" at bounding box center [145, 488] width 198 height 17
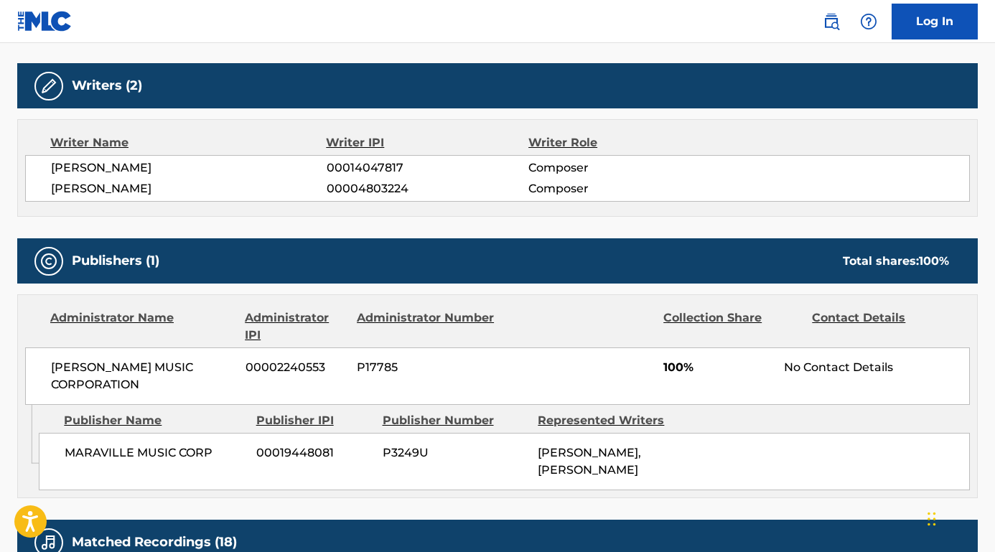
scroll to position [447, 0]
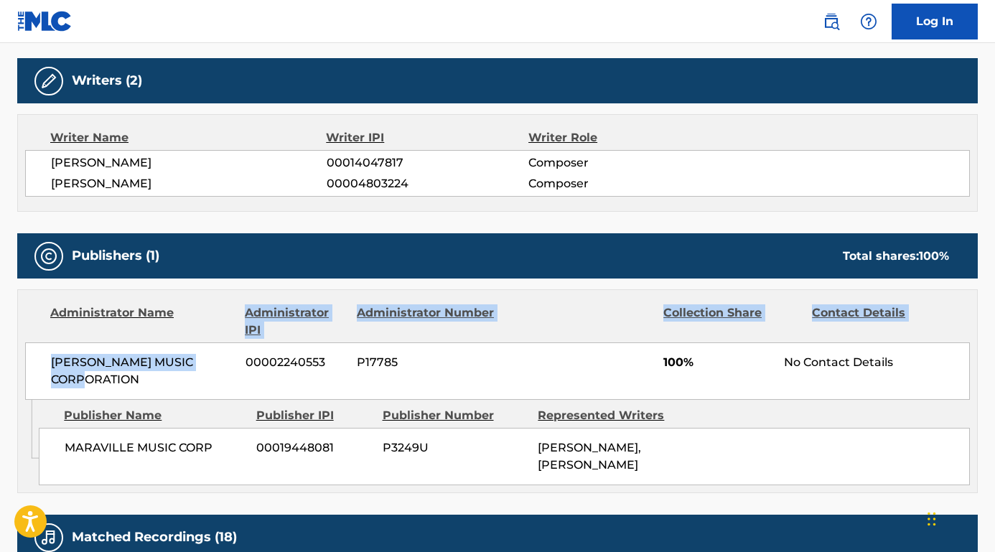
drag, startPoint x: 168, startPoint y: 394, endPoint x: 37, endPoint y: 335, distance: 144.3
click at [37, 335] on div "Administrator Name Administrator IPI Administrator Number Collection Share Cont…" at bounding box center [497, 345] width 959 height 110
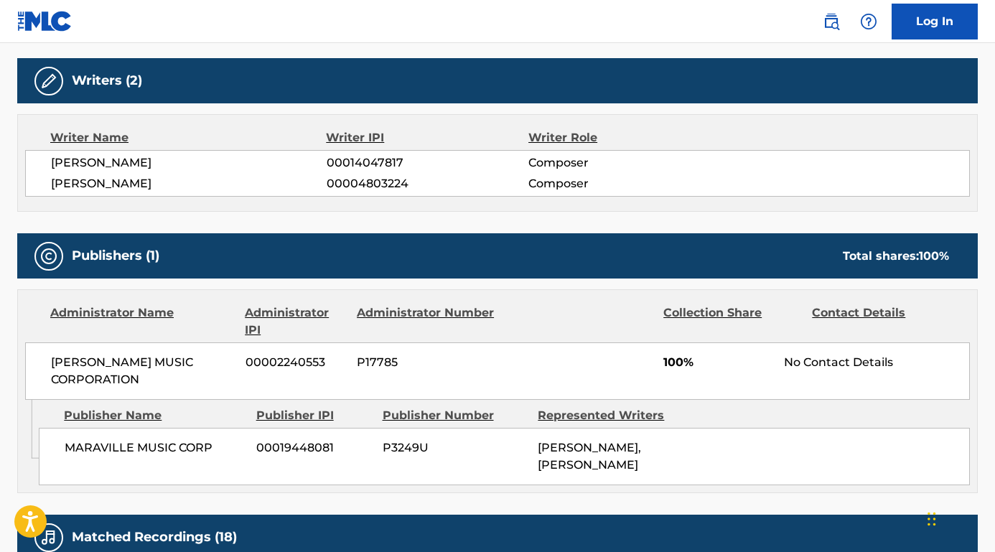
click at [124, 386] on span "[PERSON_NAME] MUSIC CORPORATION" at bounding box center [143, 371] width 184 height 34
drag, startPoint x: 143, startPoint y: 381, endPoint x: 55, endPoint y: 352, distance: 92.9
click at [55, 352] on div "[PERSON_NAME] MUSIC CORPORATION 00002240553 P17785 100% No Contact Details" at bounding box center [497, 371] width 945 height 57
